Goal: Task Accomplishment & Management: Complete application form

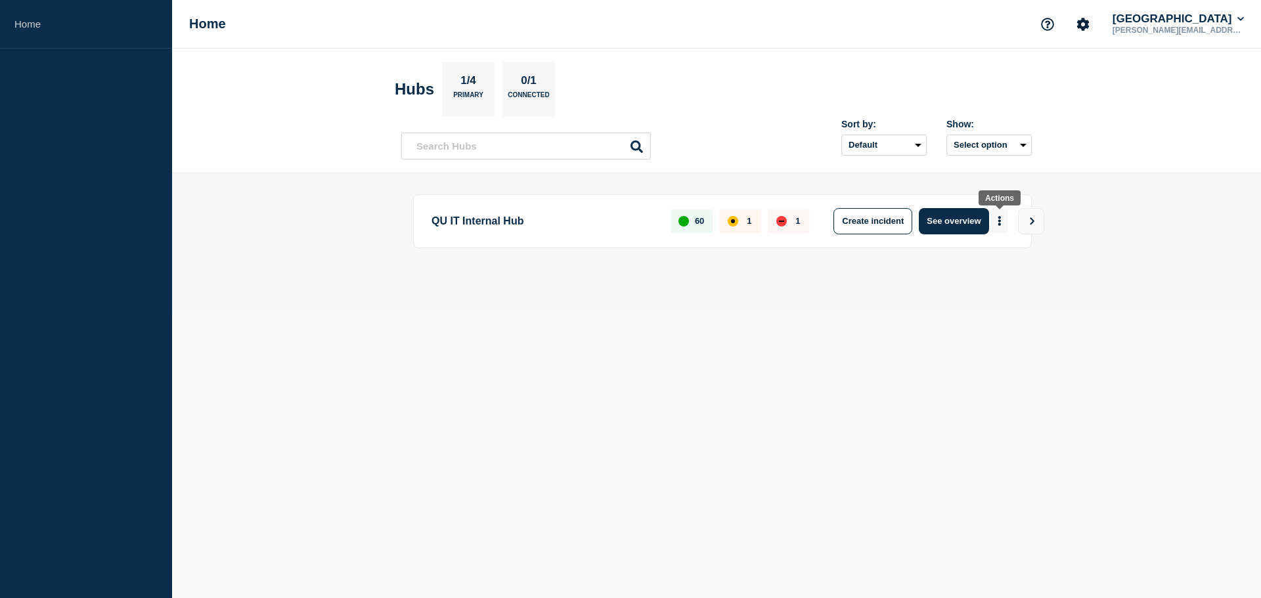
click at [1004, 221] on button "More actions" at bounding box center [999, 221] width 17 height 24
click at [1002, 265] on button "Create maintenance" at bounding box center [994, 260] width 89 height 11
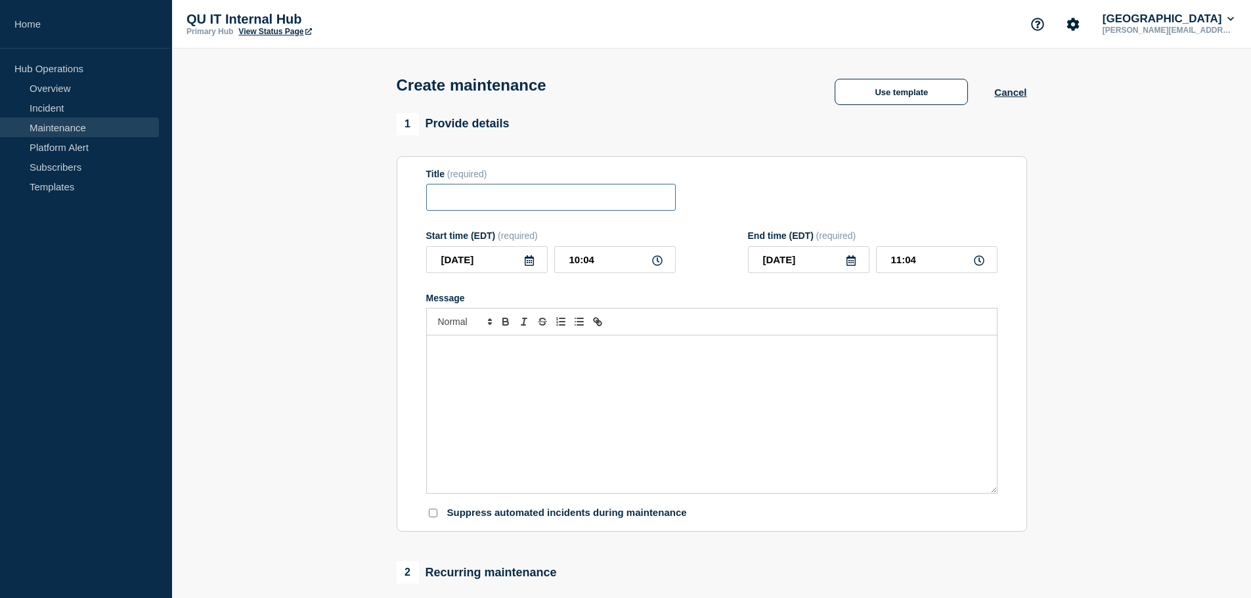
click at [509, 200] on input "Title" at bounding box center [551, 197] width 250 height 27
click at [441, 204] on input "EasySpooler" at bounding box center [551, 197] width 250 height 27
click at [543, 206] on input "EasySpooler" at bounding box center [551, 197] width 250 height 27
drag, startPoint x: 506, startPoint y: 198, endPoint x: 418, endPoint y: 197, distance: 87.4
click at [418, 197] on section "Title (required) EasySpooler Start time (EDT) (required) [DATE] 10:04 End time …" at bounding box center [712, 344] width 631 height 376
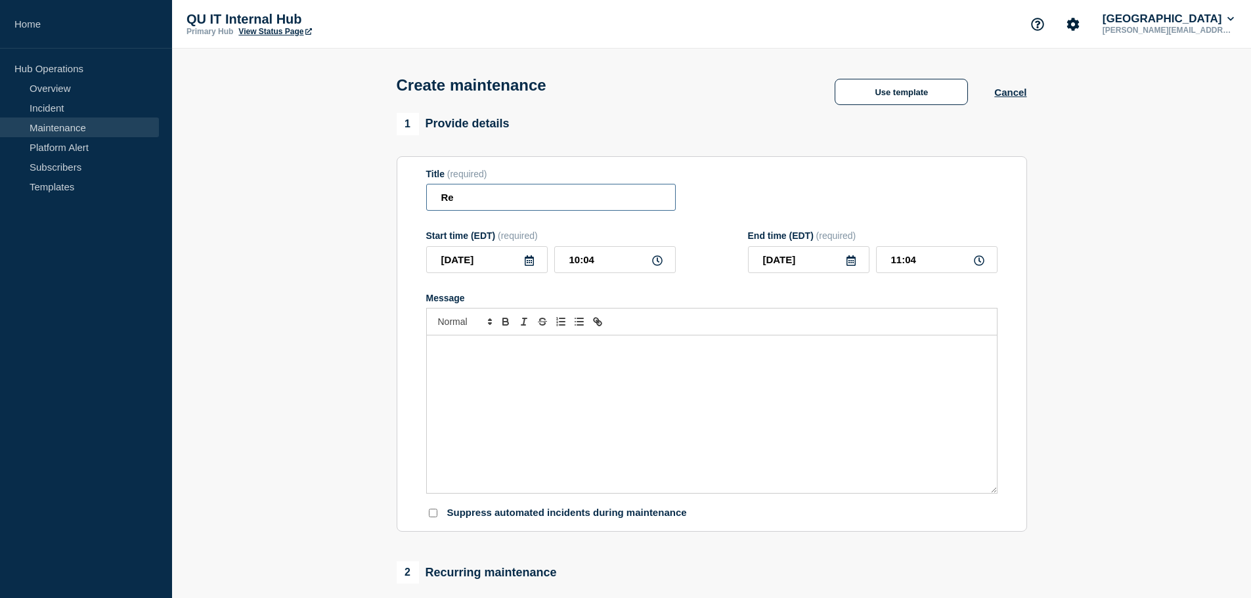
type input "R"
type input "EasySpooler/Colleague Printing Maintenance"
click at [475, 353] on p "Message" at bounding box center [712, 350] width 550 height 12
click at [654, 262] on icon at bounding box center [657, 261] width 11 height 11
click at [629, 262] on input "10:04" at bounding box center [615, 259] width 122 height 27
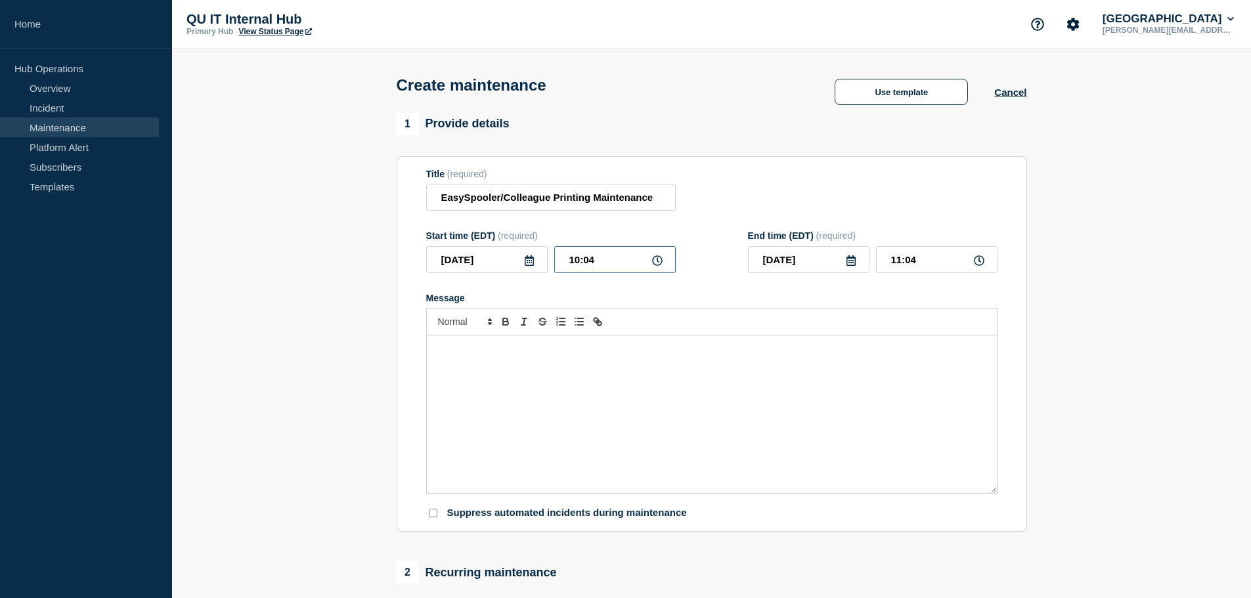
drag, startPoint x: 596, startPoint y: 263, endPoint x: 556, endPoint y: 263, distance: 40.1
click at [556, 263] on input "10:04" at bounding box center [615, 259] width 122 height 27
type input "11:00"
type input "12:00"
click at [598, 389] on div "Message" at bounding box center [712, 415] width 570 height 158
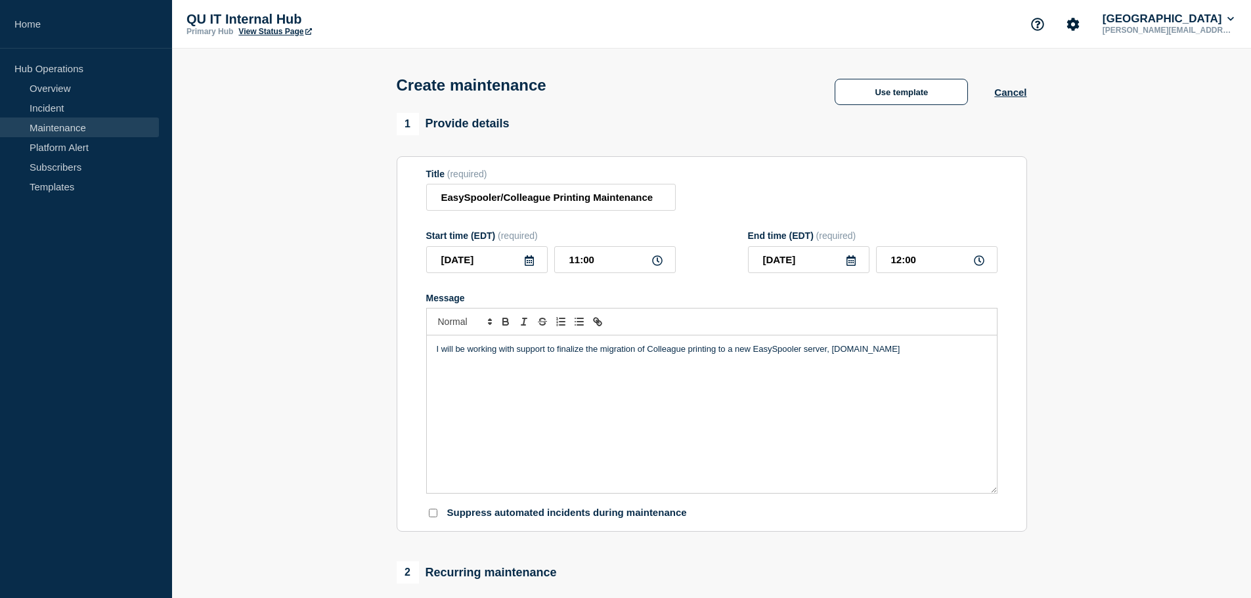
click at [945, 349] on p "I will be working with support to finalize the migration of Colleague printing …" at bounding box center [712, 350] width 550 height 12
click at [732, 349] on p "I will be working with support to finalize the migration of Colleague printing …" at bounding box center [712, 356] width 550 height 24
click at [625, 372] on div "I will be working with support to finalize the migration of Colleague printing …" at bounding box center [712, 415] width 570 height 158
click at [756, 349] on p "I will be working with support to finalize the migration of Colleague printing …" at bounding box center [712, 350] width 550 height 12
drag, startPoint x: 644, startPoint y: 351, endPoint x: 556, endPoint y: 352, distance: 88.0
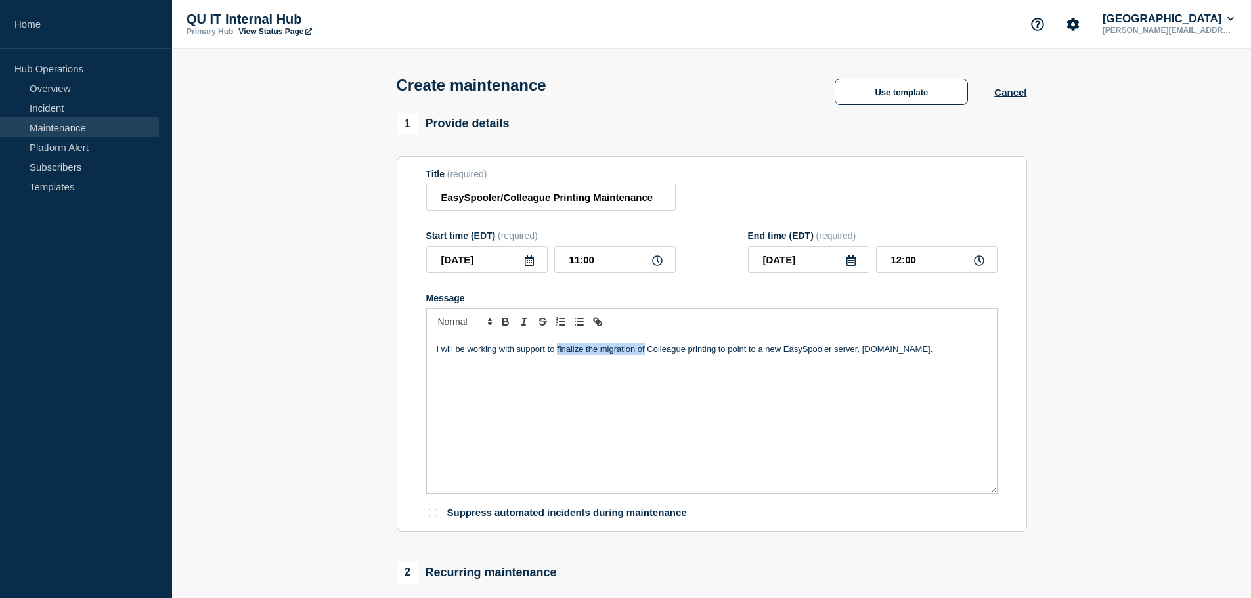
click at [556, 352] on p "I will be working with support to finalize the migration of Colleague printing …" at bounding box center [712, 350] width 550 height 12
click at [694, 378] on div "I will be working with support to configure Colleague printing to point to a ne…" at bounding box center [712, 415] width 570 height 158
click at [662, 350] on p "I will be working with support to configure Colleague printing to point to a ne…" at bounding box center [712, 350] width 550 height 12
drag, startPoint x: 673, startPoint y: 351, endPoint x: 555, endPoint y: 351, distance: 117.6
click at [555, 351] on p "I will be working with support to configure Colleague printers to point to a ne…" at bounding box center [712, 350] width 550 height 12
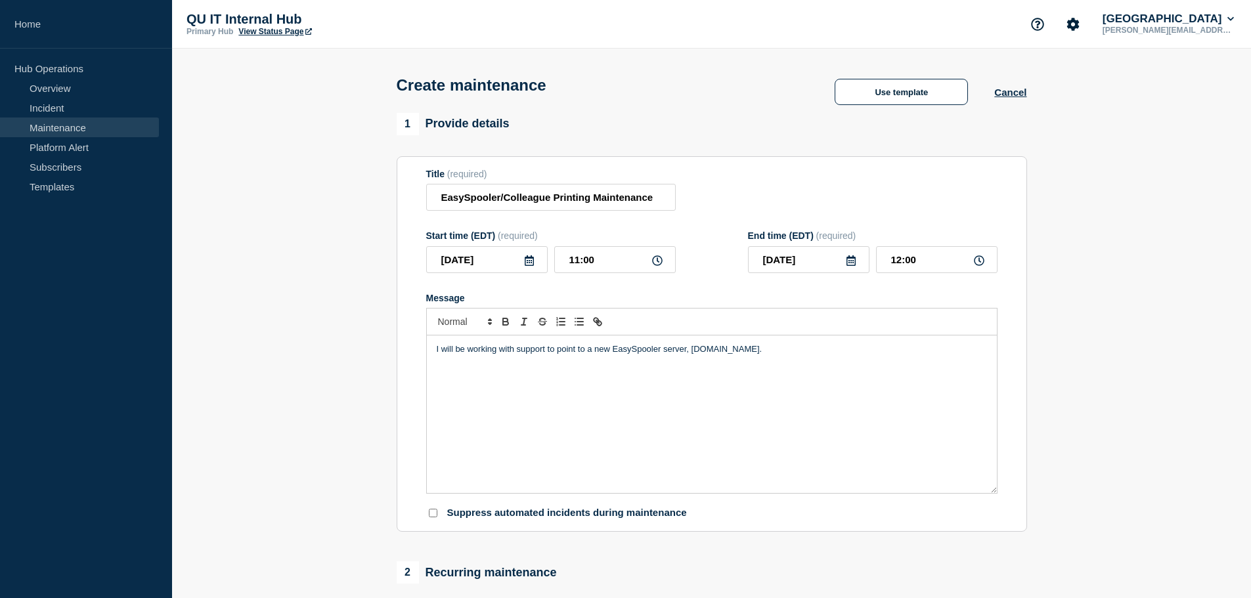
click at [576, 350] on p "I will be working with support to point to a new EasySpooler server, [DOMAIN_NA…" at bounding box center [712, 350] width 550 height 12
click at [888, 353] on p "I will be working with support to point Colleague printing to a new EasySpooler…" at bounding box center [712, 350] width 550 height 12
